Goal: Task Accomplishment & Management: Manage account settings

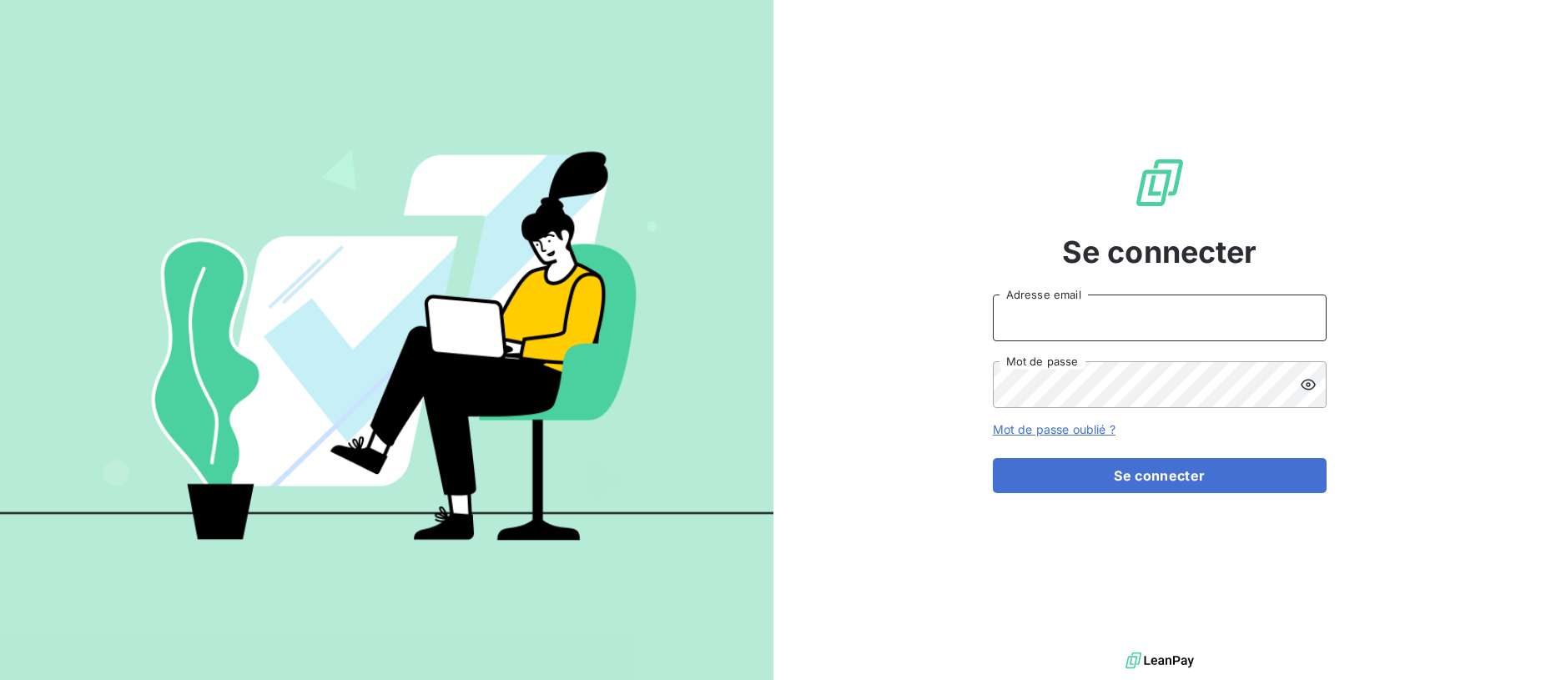
click at [1055, 325] on input "Adresse email" at bounding box center [1160, 318] width 334 height 47
click at [993, 458] on button "Se connecter" at bounding box center [1160, 475] width 334 height 35
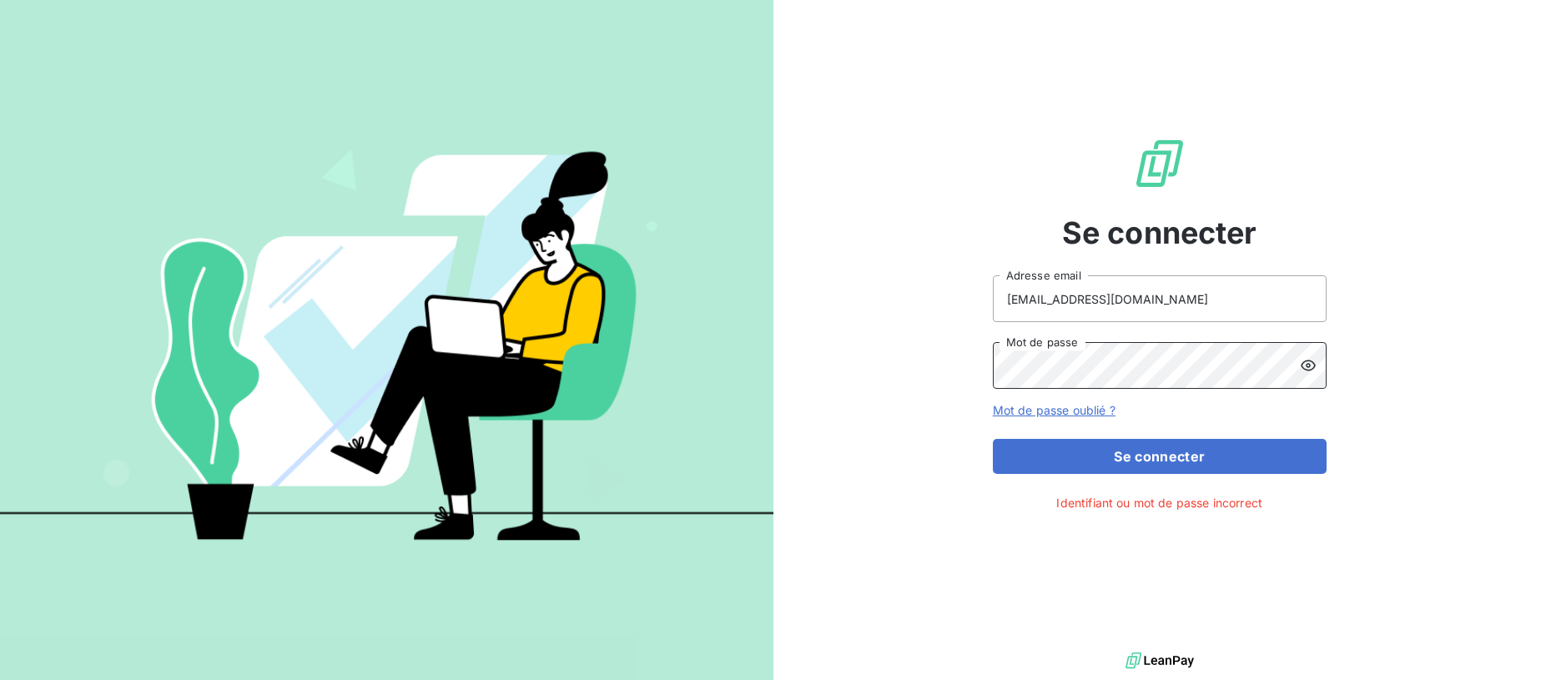
click at [993, 439] on button "Se connecter" at bounding box center [1160, 456] width 334 height 35
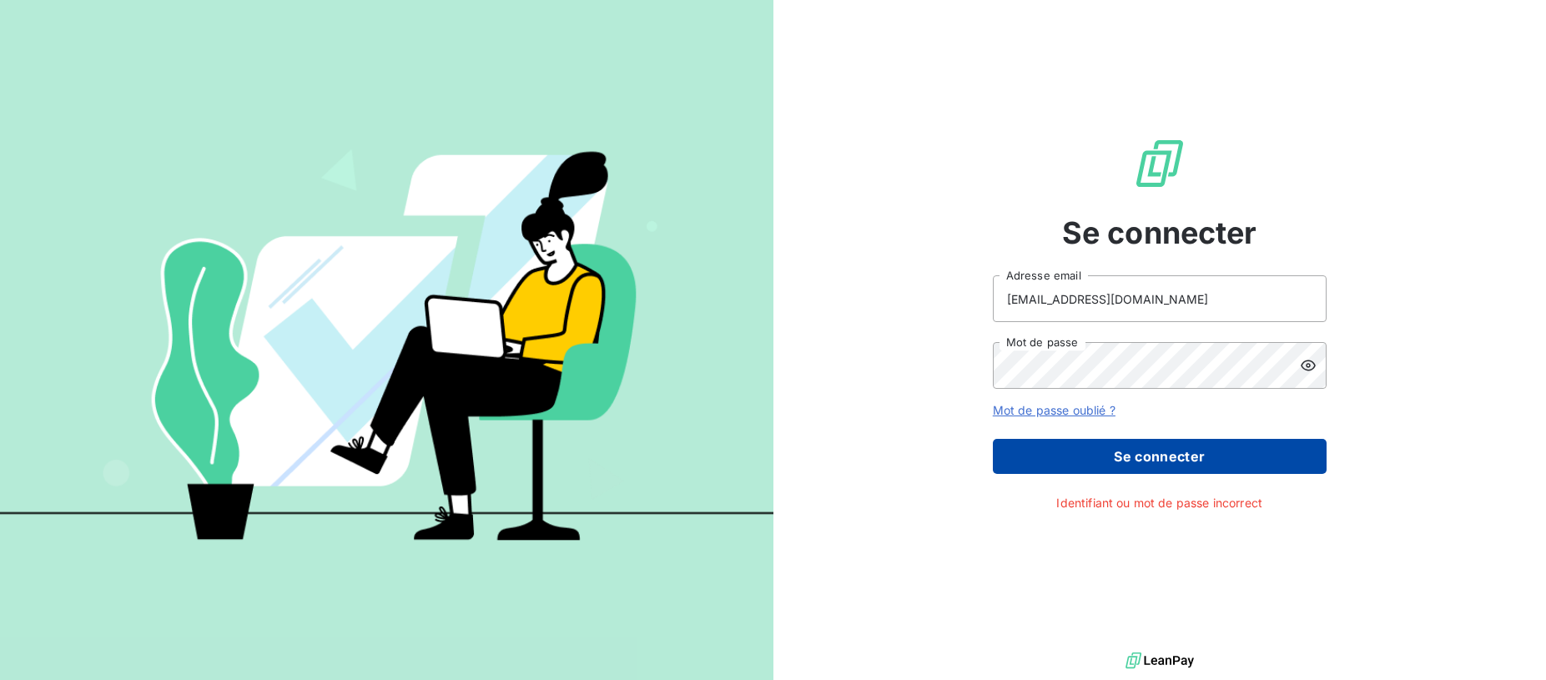
click at [1110, 466] on button "Se connecter" at bounding box center [1160, 456] width 334 height 35
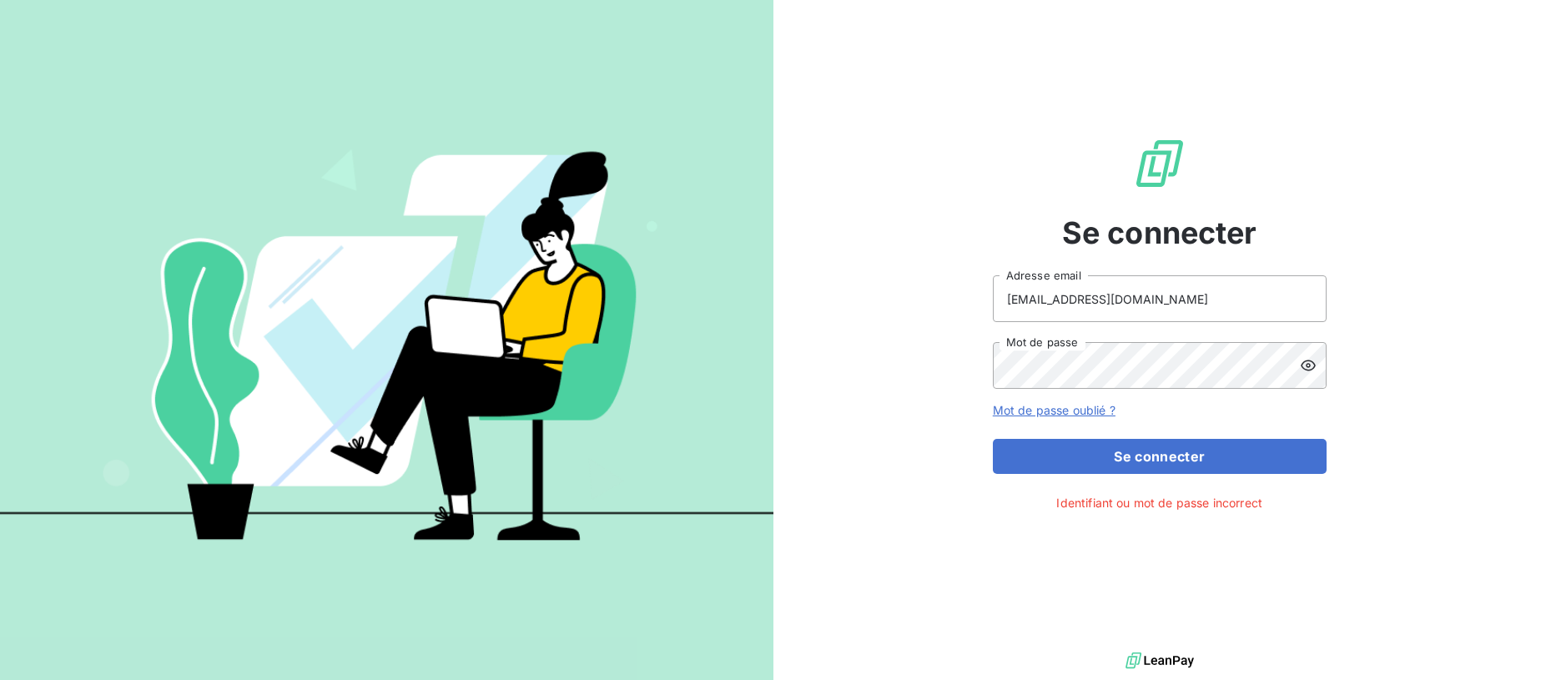
click at [1307, 367] on icon at bounding box center [1308, 365] width 15 height 11
click at [1307, 367] on icon at bounding box center [1308, 366] width 15 height 12
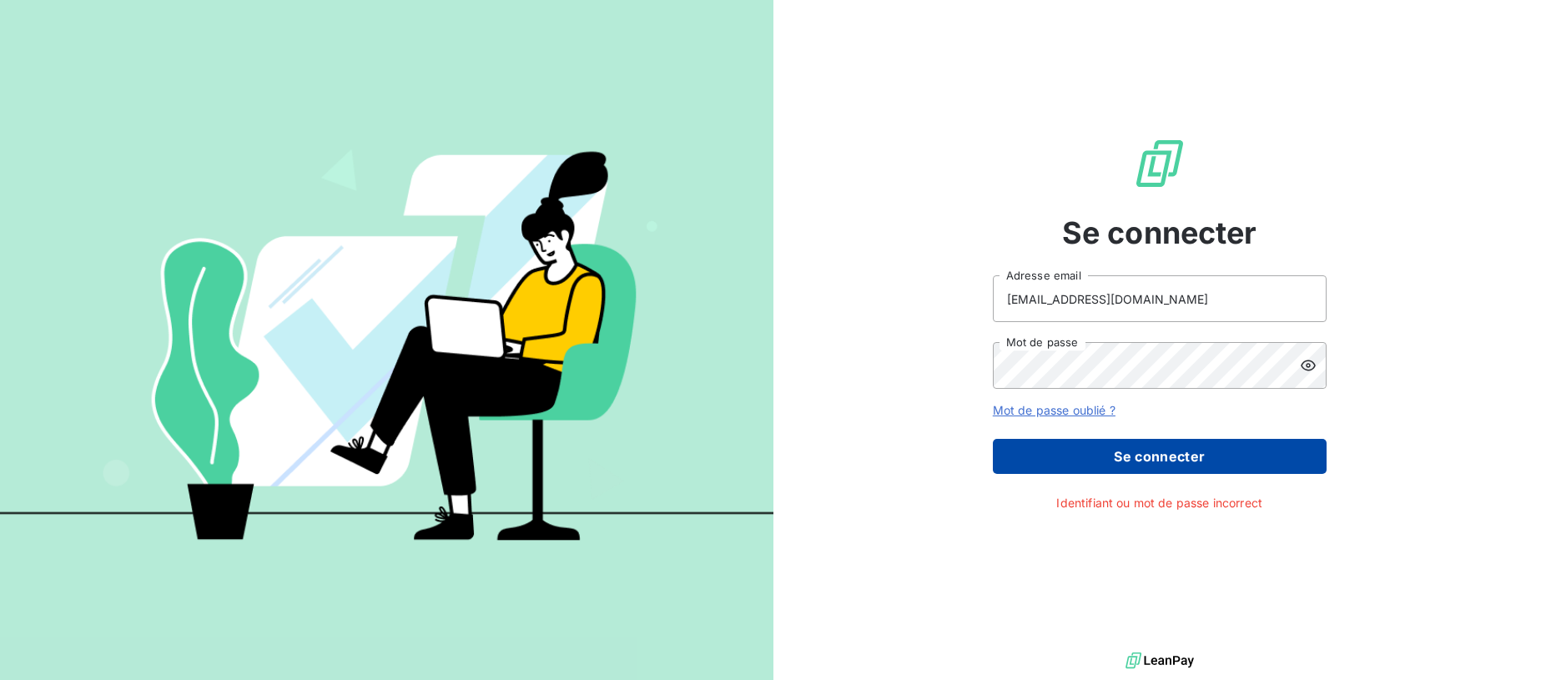
click at [1180, 451] on button "Se connecter" at bounding box center [1160, 456] width 334 height 35
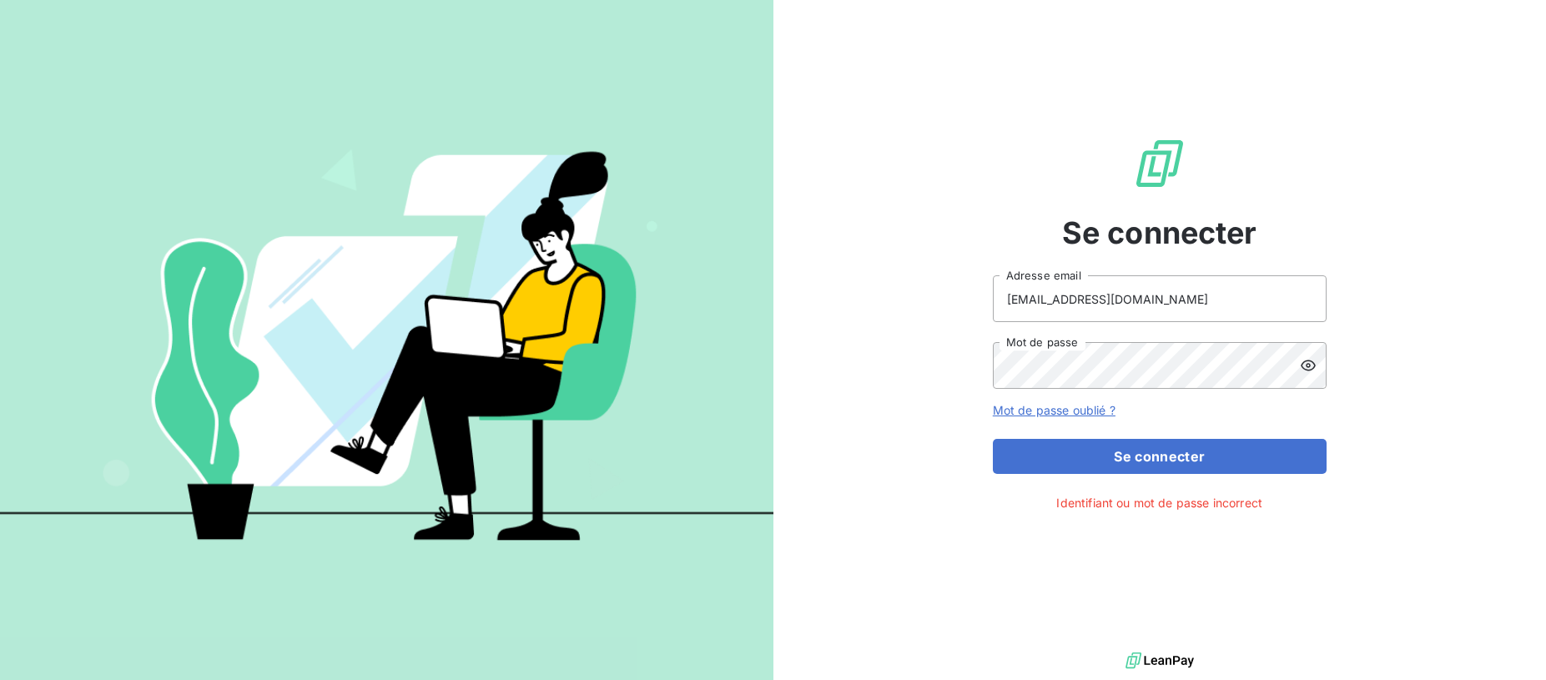
click at [1310, 367] on icon at bounding box center [1308, 365] width 17 height 17
click at [993, 439] on button "Se connecter" at bounding box center [1160, 456] width 334 height 35
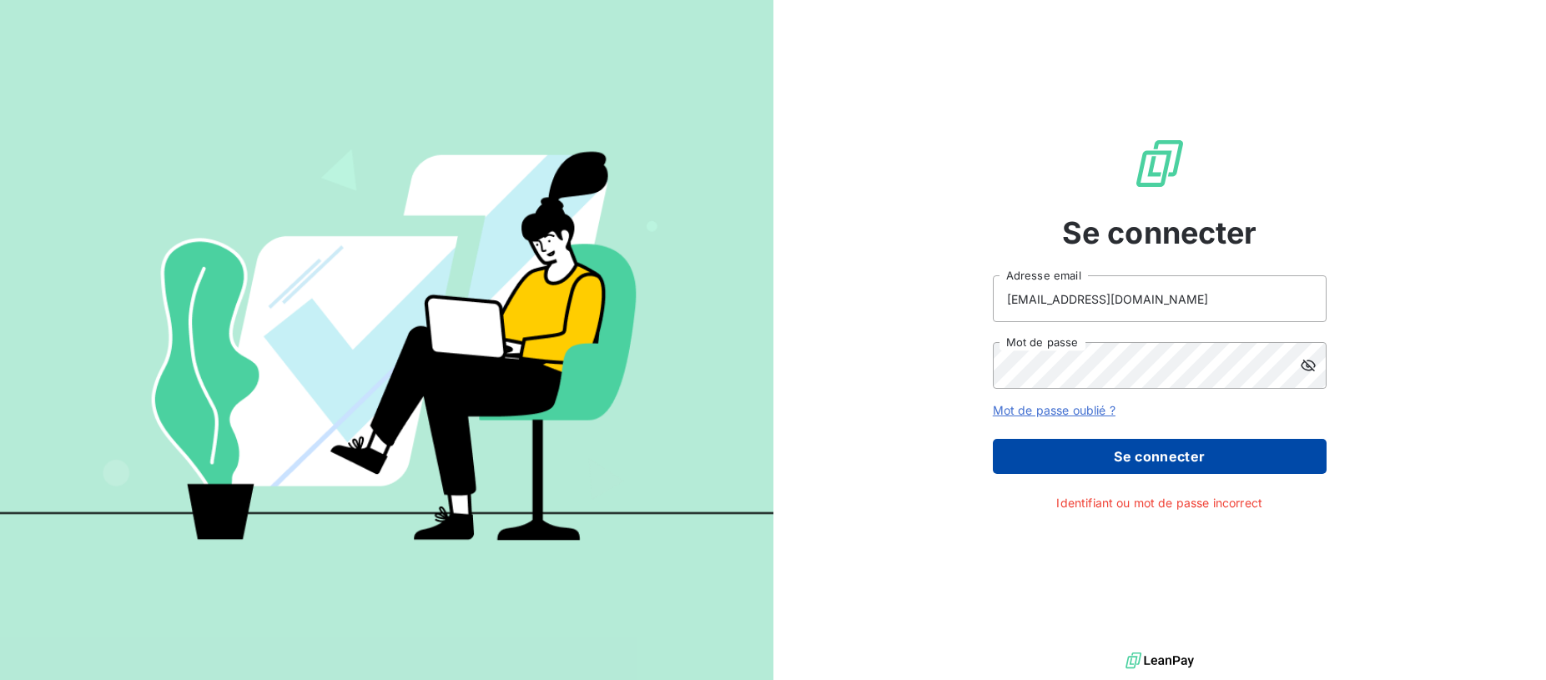
click at [1125, 473] on button "Se connecter" at bounding box center [1160, 456] width 334 height 35
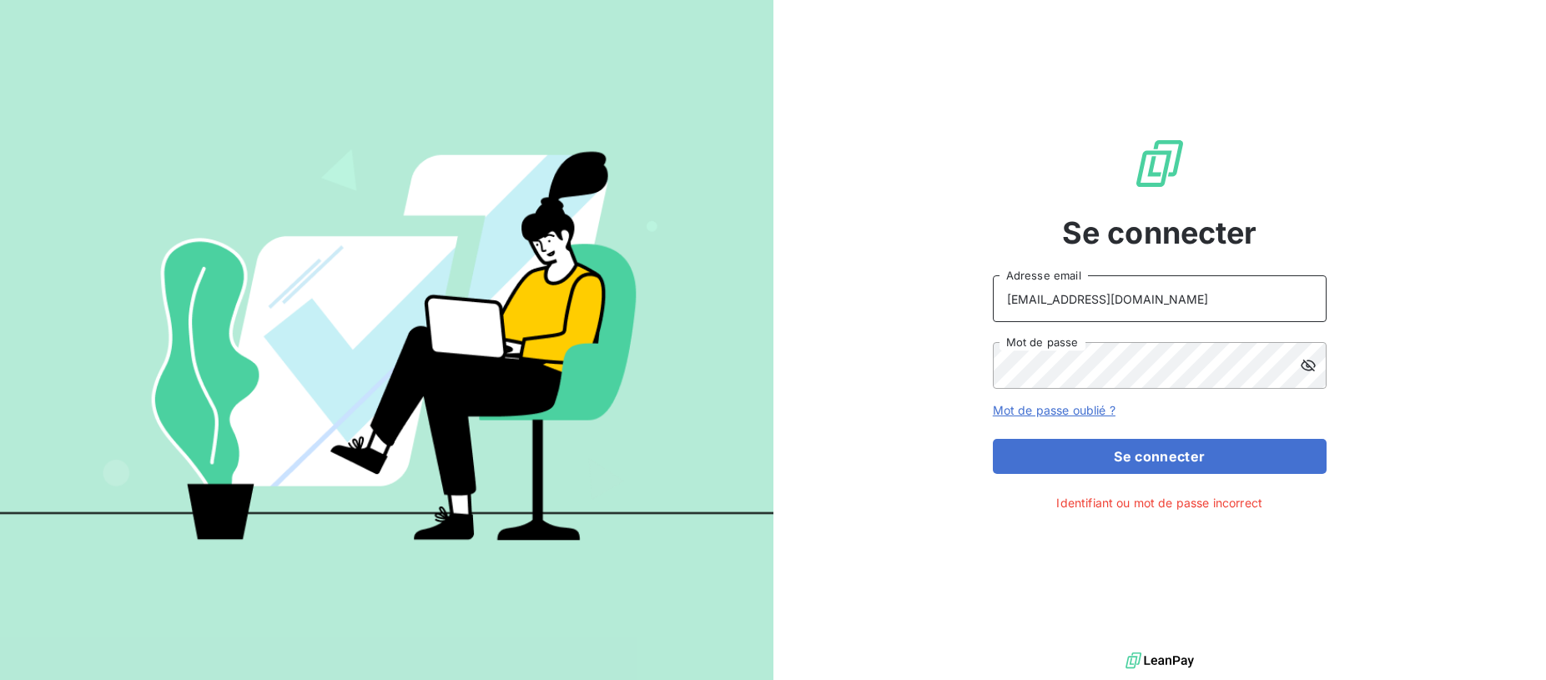
drag, startPoint x: 1178, startPoint y: 300, endPoint x: 991, endPoint y: 298, distance: 186.9
click at [993, 298] on input "vincentmailmail@yahoo.fr" at bounding box center [1160, 298] width 334 height 47
type input "vincent.debzac@crous-bfc.fr"
click at [993, 439] on button "Se connecter" at bounding box center [1160, 456] width 334 height 35
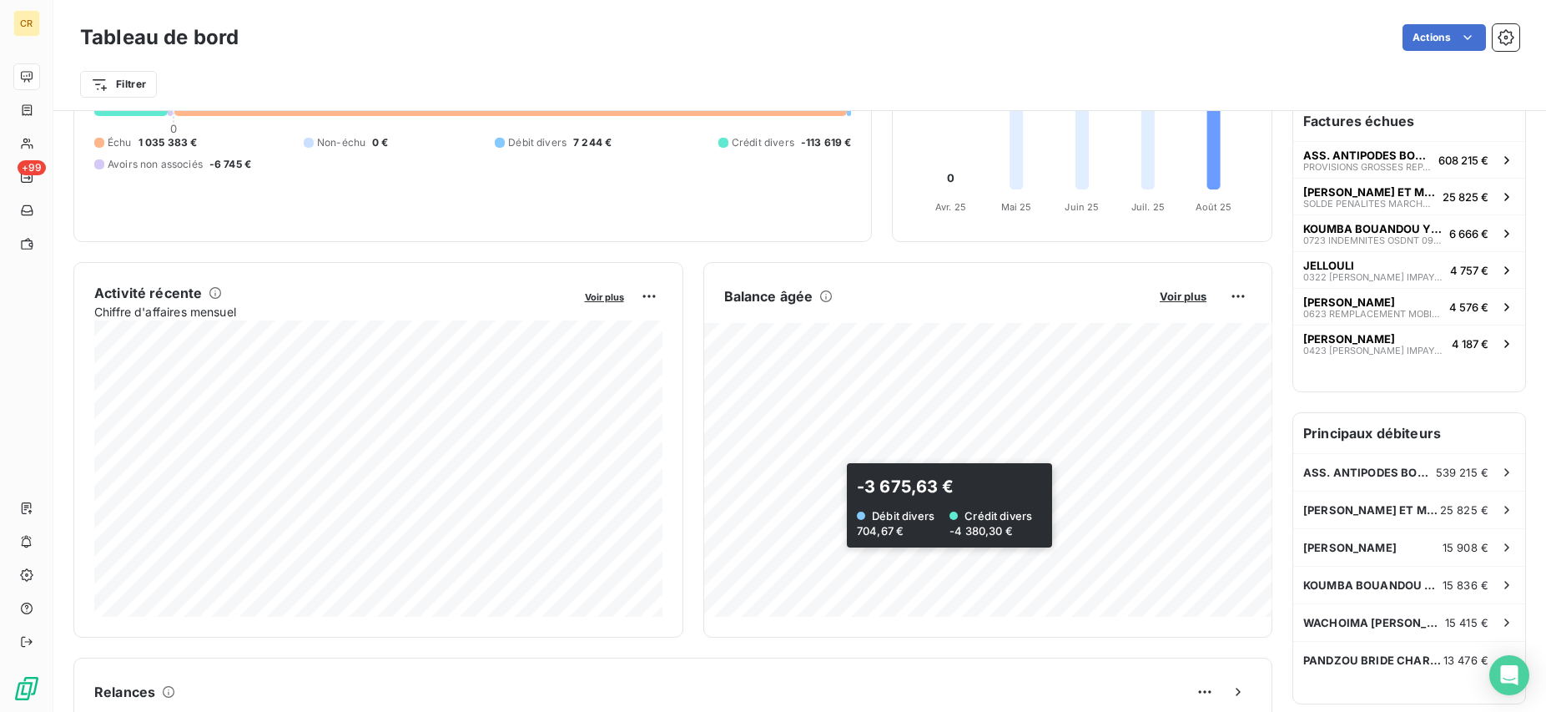
scroll to position [1, 0]
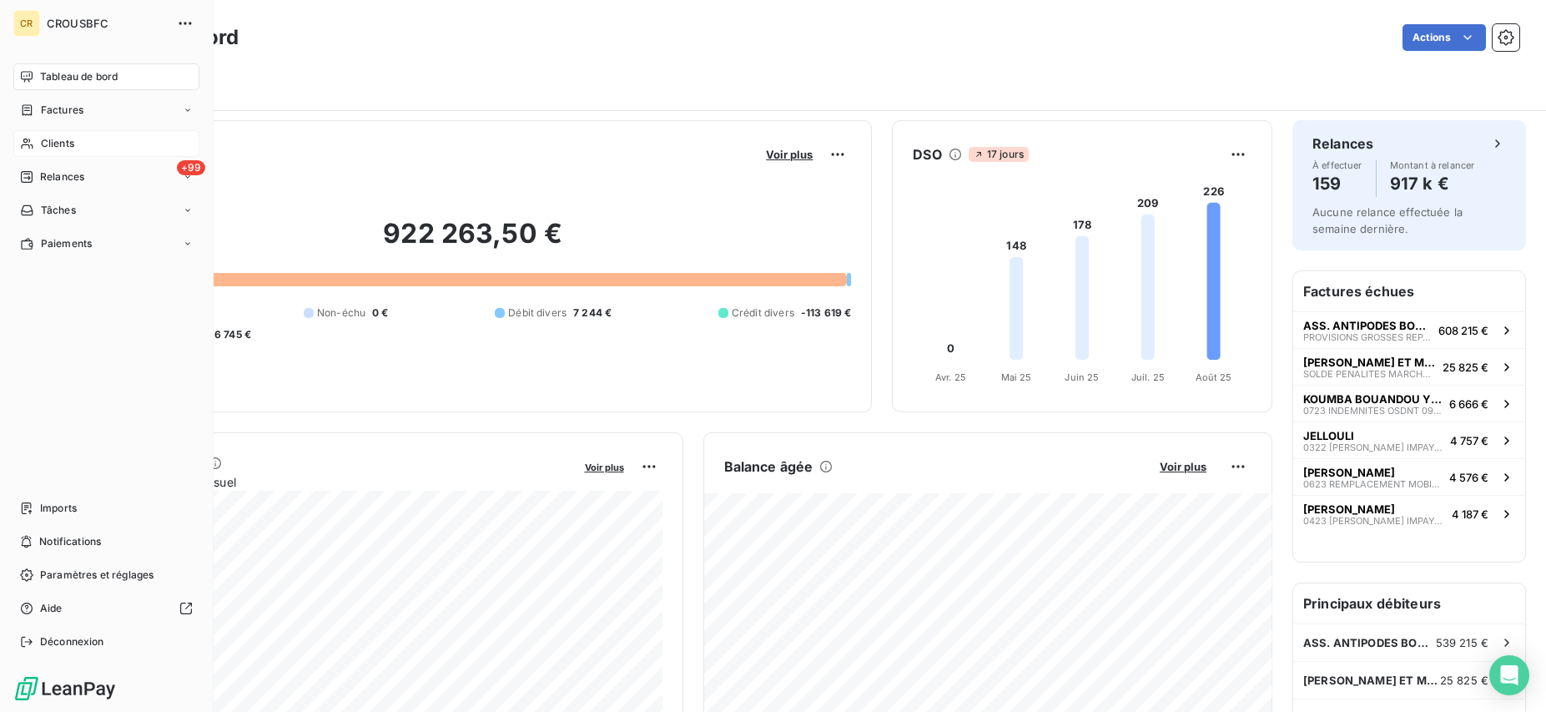
click at [47, 144] on span "Clients" at bounding box center [57, 143] width 33 height 15
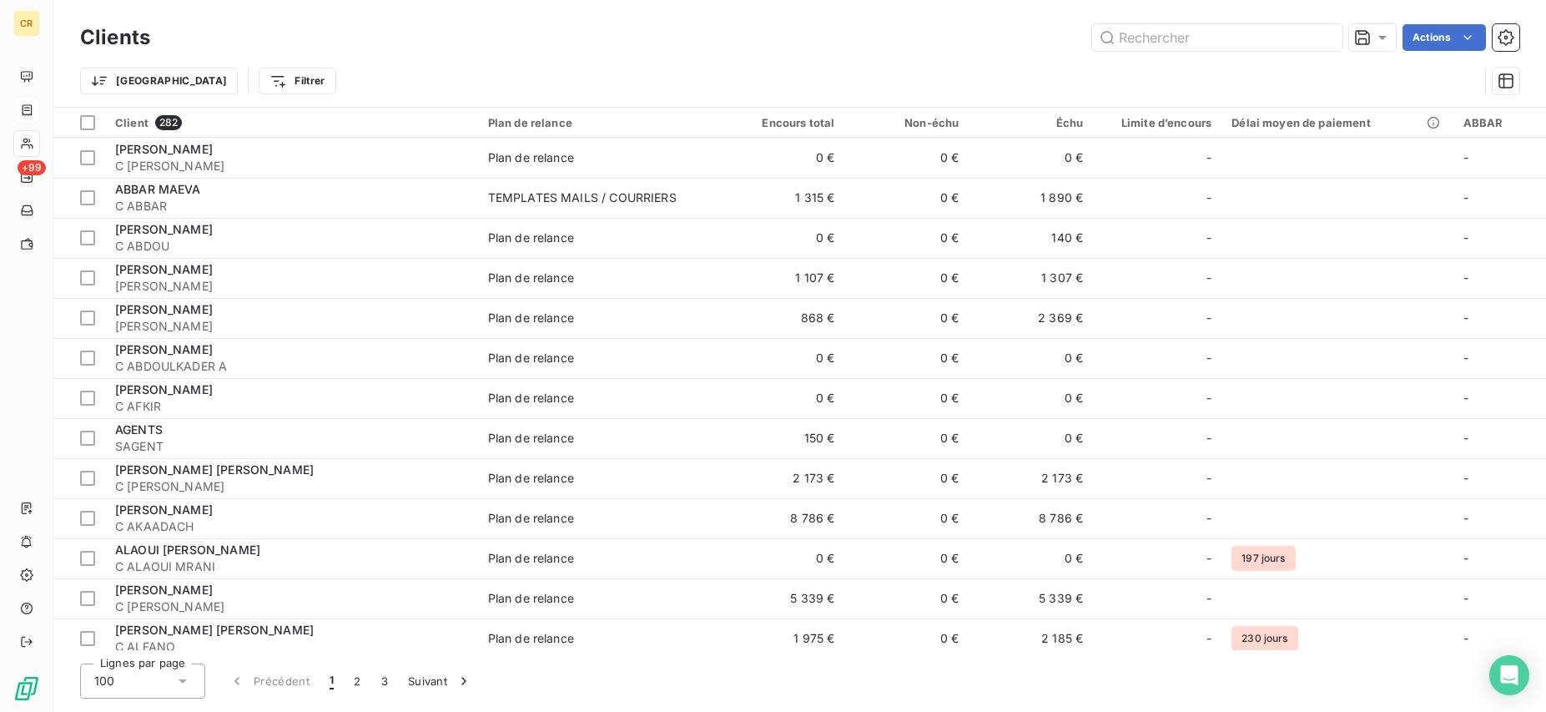
click at [33, 113] on icon at bounding box center [27, 109] width 14 height 13
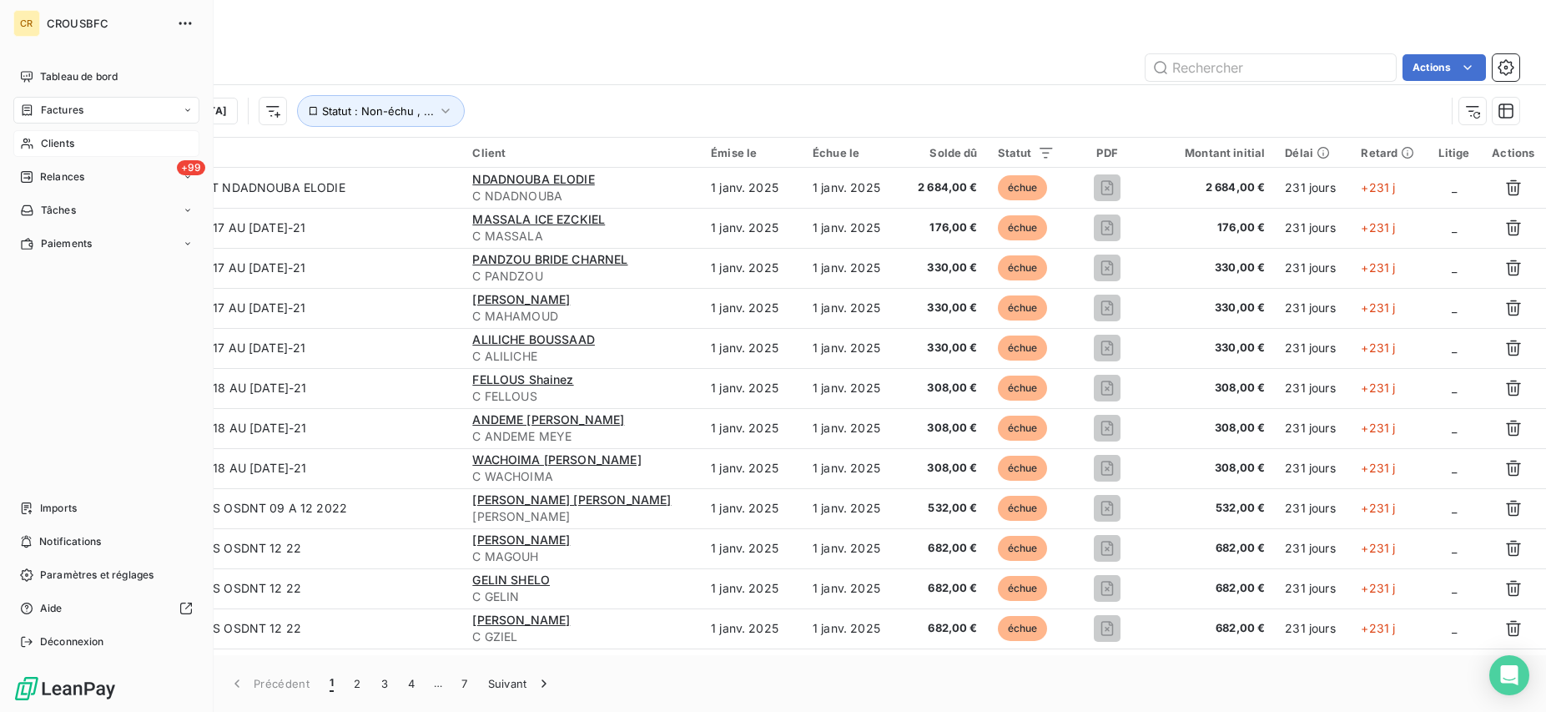
click at [50, 148] on span "Clients" at bounding box center [57, 143] width 33 height 15
